Goal: Obtain resource: Download file/media

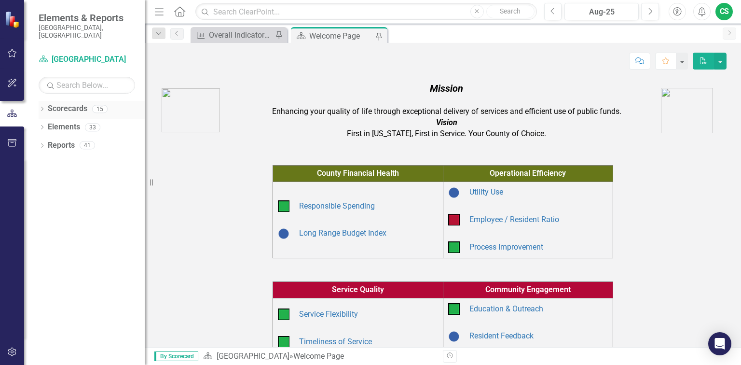
click at [61, 103] on link "Scorecards" at bounding box center [68, 108] width 40 height 11
click at [45, 107] on icon "Dropdown" at bounding box center [42, 109] width 7 height 5
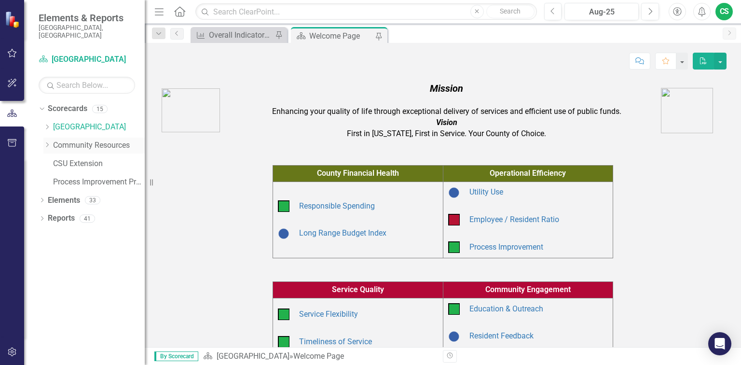
click at [69, 140] on link "Community Resources" at bounding box center [99, 145] width 92 height 11
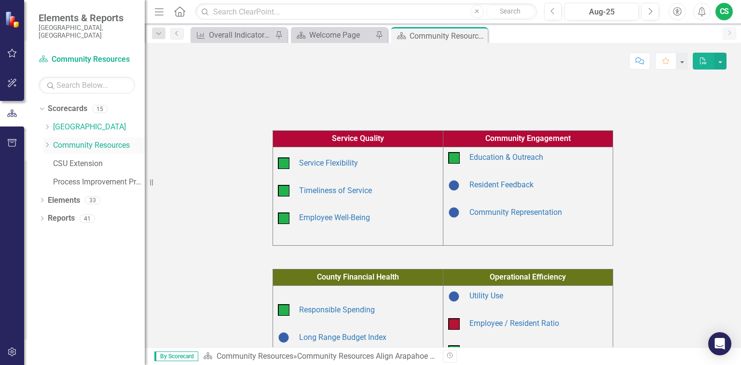
click at [46, 142] on icon "Dropdown" at bounding box center [46, 145] width 7 height 6
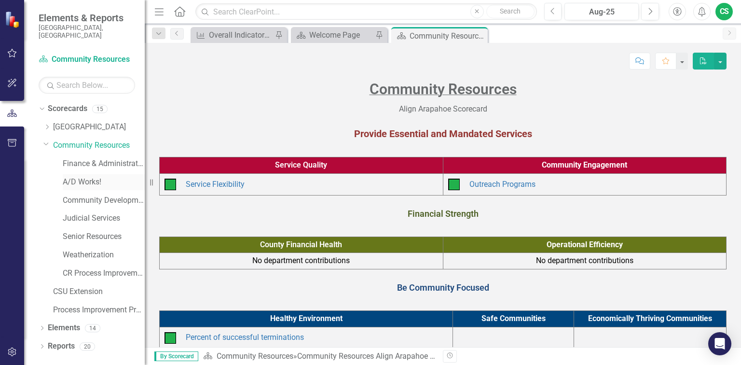
click at [77, 177] on link "A/D Works!" at bounding box center [104, 182] width 82 height 11
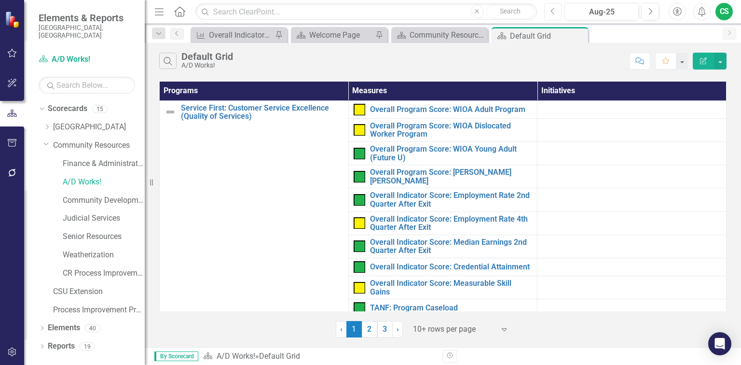
click at [555, 14] on icon "Previous" at bounding box center [553, 11] width 5 height 9
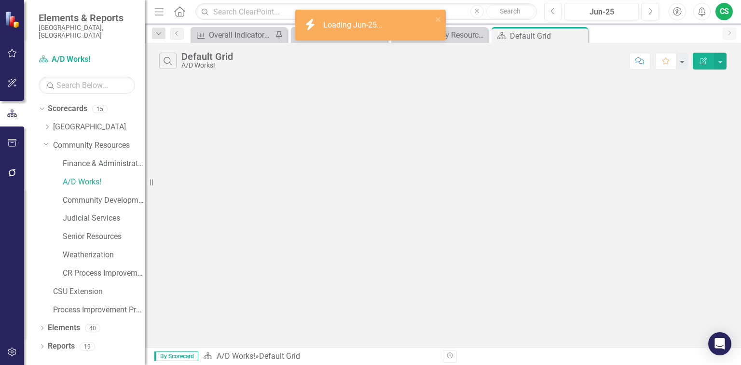
click at [555, 14] on icon "Previous" at bounding box center [553, 11] width 5 height 9
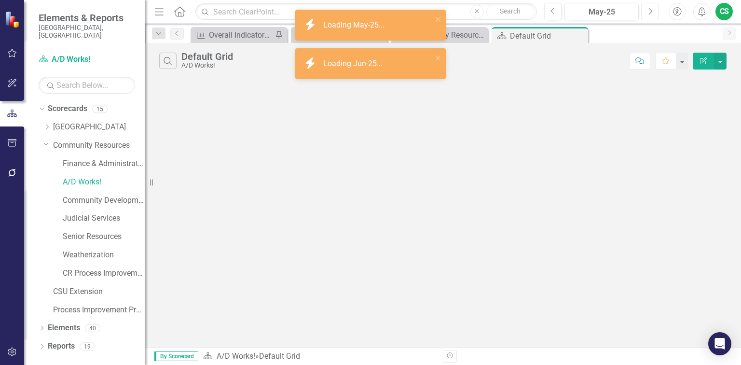
click at [656, 10] on button "Next" at bounding box center [650, 11] width 18 height 17
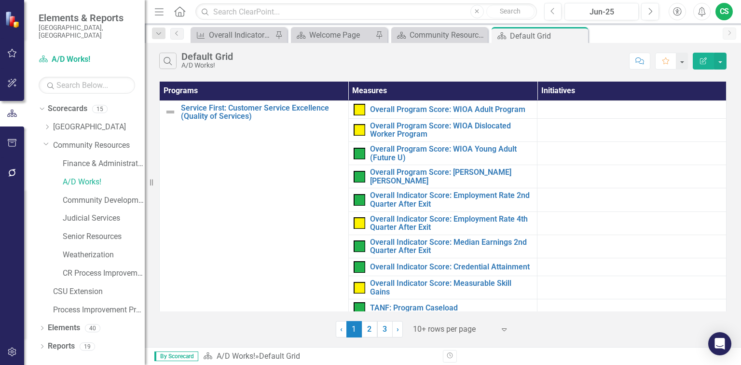
click at [160, 14] on icon "button" at bounding box center [159, 11] width 9 height 7
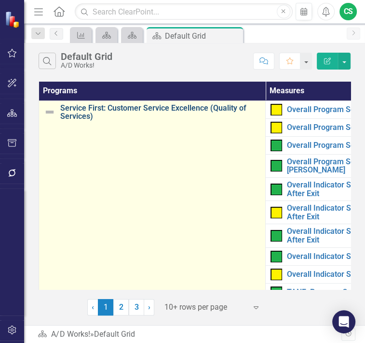
click at [170, 107] on link "Service First: Customer Service Excellence (Quality of Services)" at bounding box center [160, 112] width 200 height 17
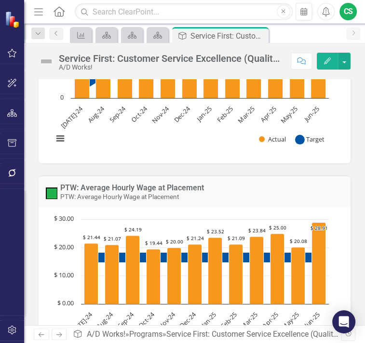
scroll to position [7246, 0]
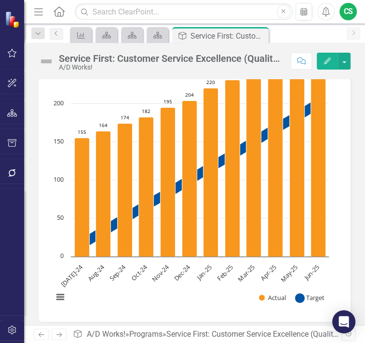
scroll to position [6898, 0]
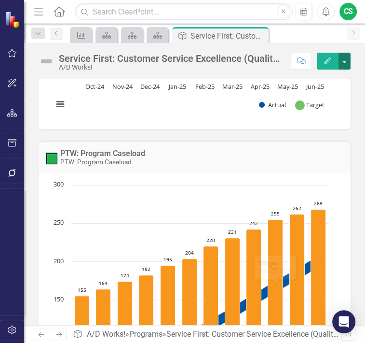
click at [347, 64] on button "button" at bounding box center [344, 61] width 13 height 17
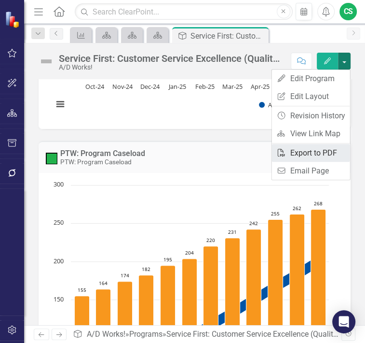
click at [316, 153] on link "PDF Export to PDF" at bounding box center [311, 153] width 78 height 18
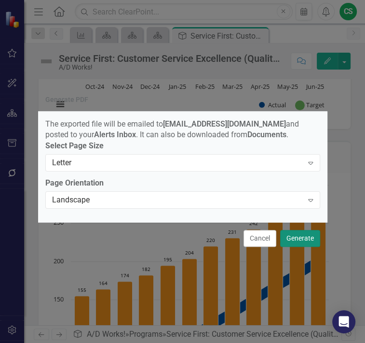
click at [295, 242] on button "Generate" at bounding box center [300, 238] width 40 height 17
